Goal: Information Seeking & Learning: Learn about a topic

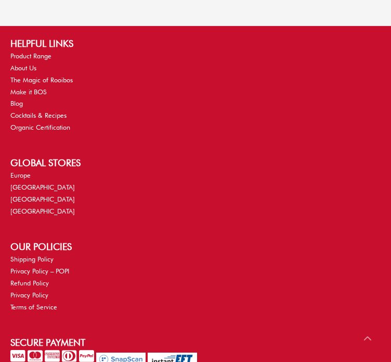
scroll to position [1544, 0]
